Goal: Information Seeking & Learning: Learn about a topic

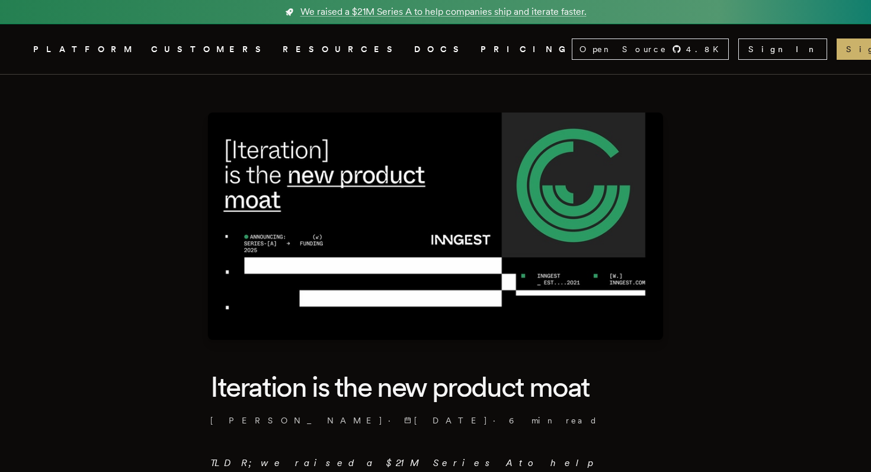
click at [480, 52] on link "PRICING" at bounding box center [525, 49] width 91 height 15
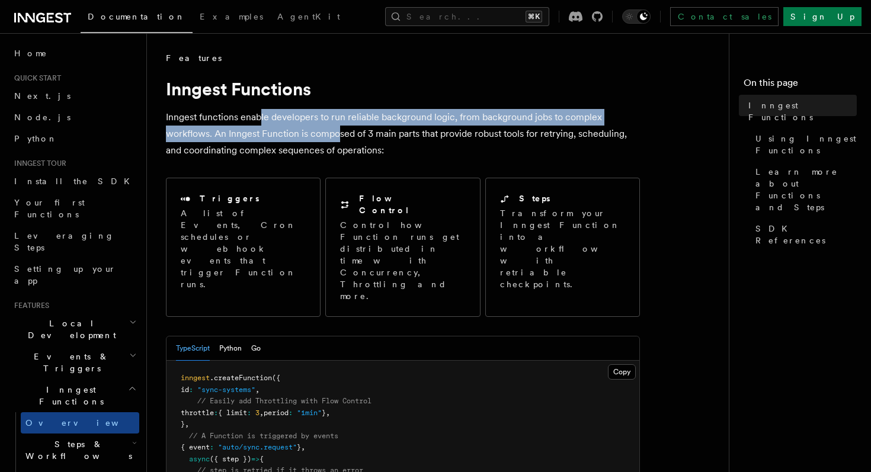
drag, startPoint x: 260, startPoint y: 118, endPoint x: 340, endPoint y: 129, distance: 80.7
click at [340, 129] on p "Inngest functions enable developers to run reliable background logic, from back…" at bounding box center [403, 134] width 474 height 50
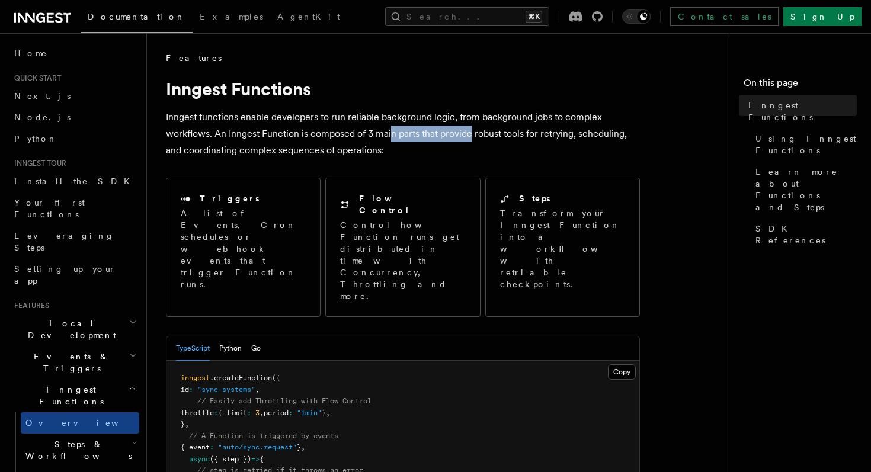
drag, startPoint x: 391, startPoint y: 131, endPoint x: 473, endPoint y: 131, distance: 82.3
click at [473, 131] on p "Inngest functions enable developers to run reliable background logic, from back…" at bounding box center [403, 134] width 474 height 50
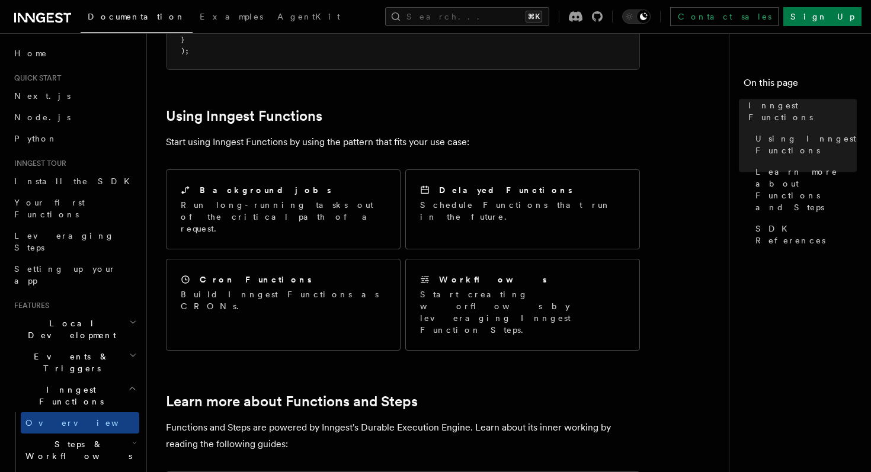
scroll to position [817, 0]
